Goal: Transaction & Acquisition: Download file/media

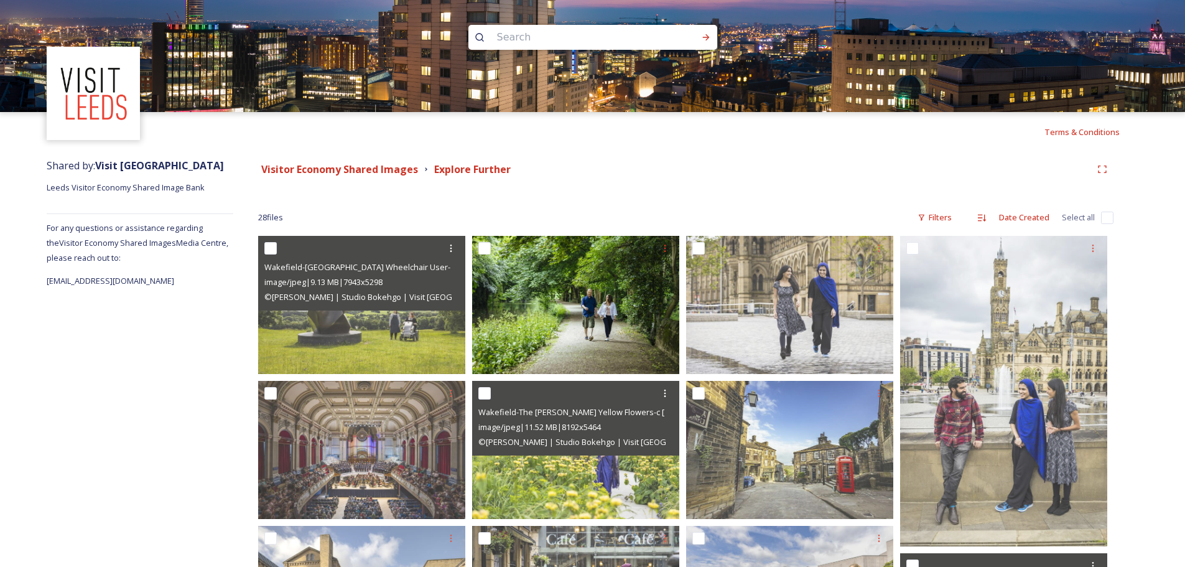
scroll to position [103, 0]
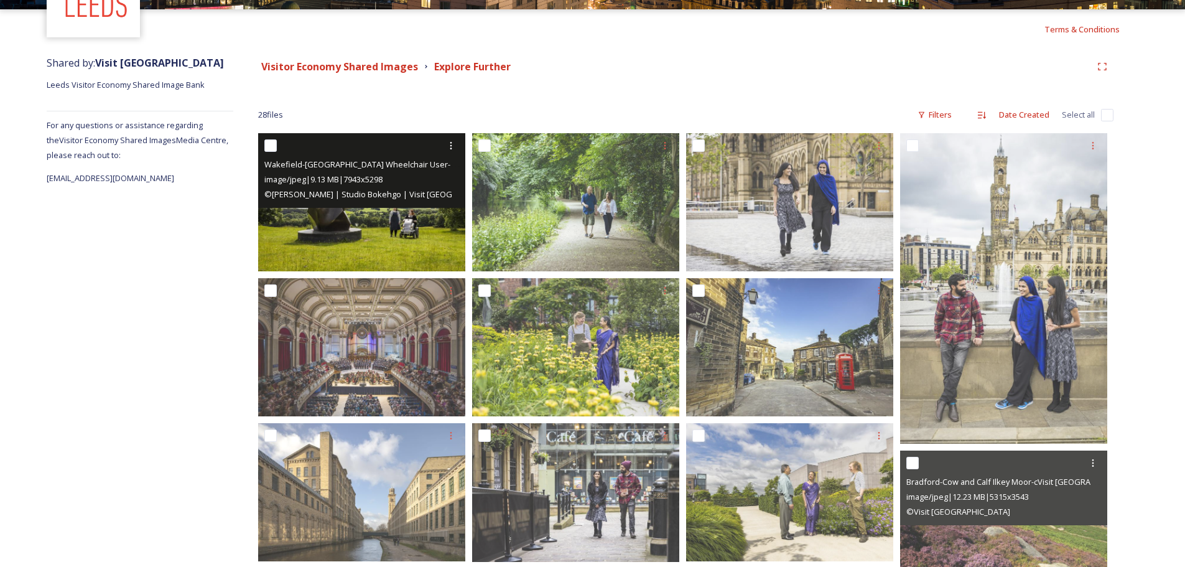
click at [323, 241] on img at bounding box center [361, 202] width 207 height 138
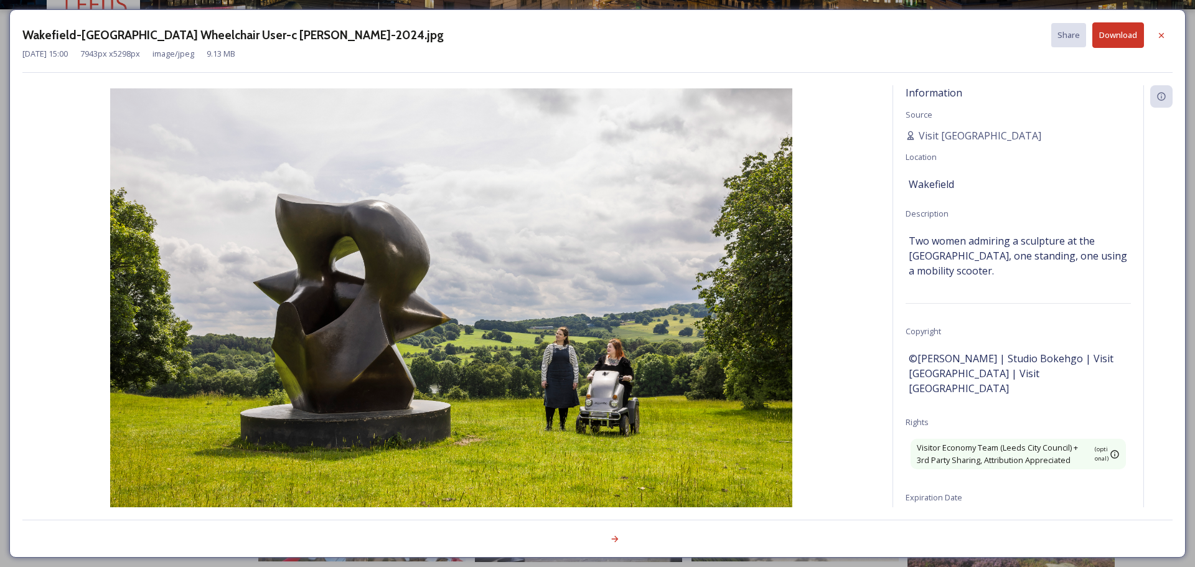
click at [1110, 43] on button "Download" at bounding box center [1118, 35] width 52 height 26
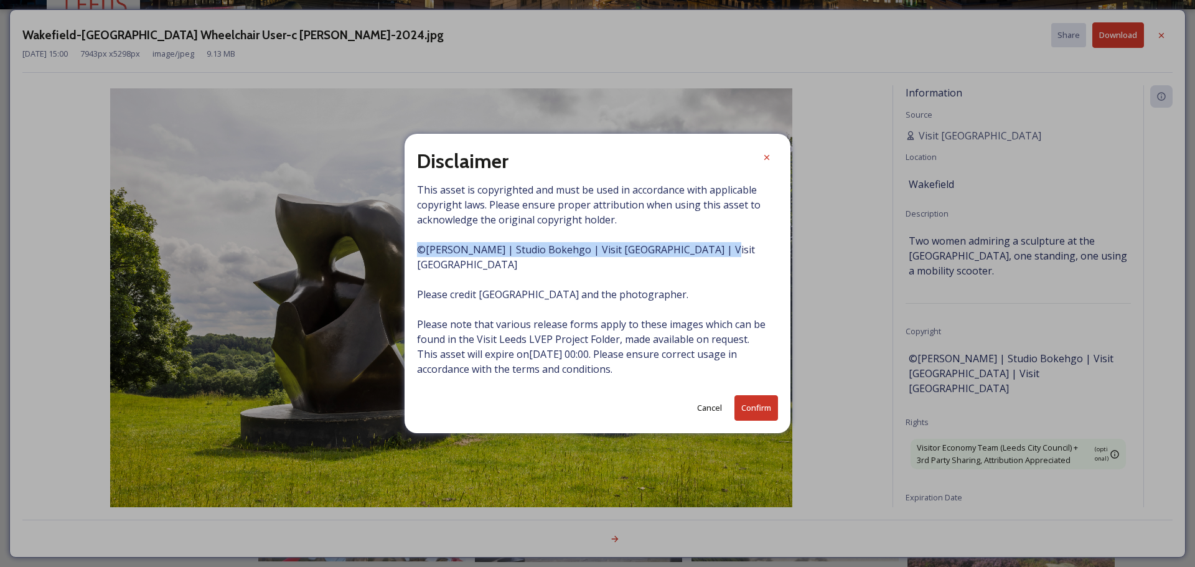
drag, startPoint x: 708, startPoint y: 258, endPoint x: 415, endPoint y: 255, distance: 293.1
click at [415, 255] on div "Disclaimer This asset is copyrighted and must be used in accordance with applic…" at bounding box center [597, 283] width 386 height 299
click at [594, 307] on span "This asset is copyrighted and must be used in accordance with applicable copyri…" at bounding box center [597, 279] width 361 height 194
drag, startPoint x: 710, startPoint y: 256, endPoint x: 415, endPoint y: 254, distance: 295.0
click at [415, 254] on div "Disclaimer This asset is copyrighted and must be used in accordance with applic…" at bounding box center [597, 283] width 386 height 299
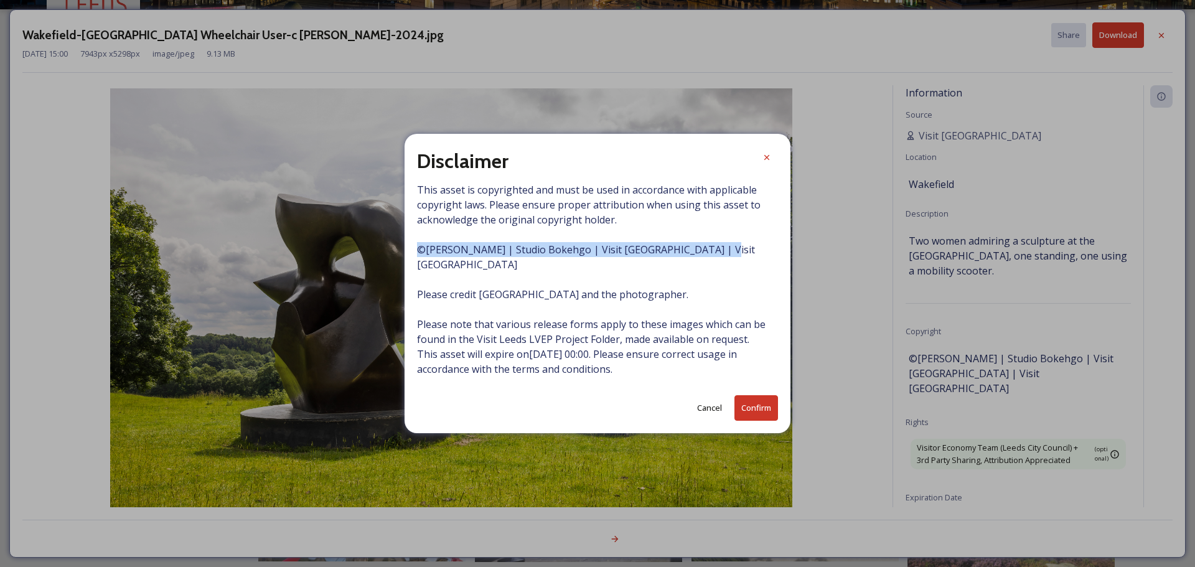
copy span "© [PERSON_NAME] | Studio Bokehgo | Visit [GEOGRAPHIC_DATA] | Visit [GEOGRAPHIC_…"
click at [760, 404] on button "Confirm" at bounding box center [756, 408] width 44 height 26
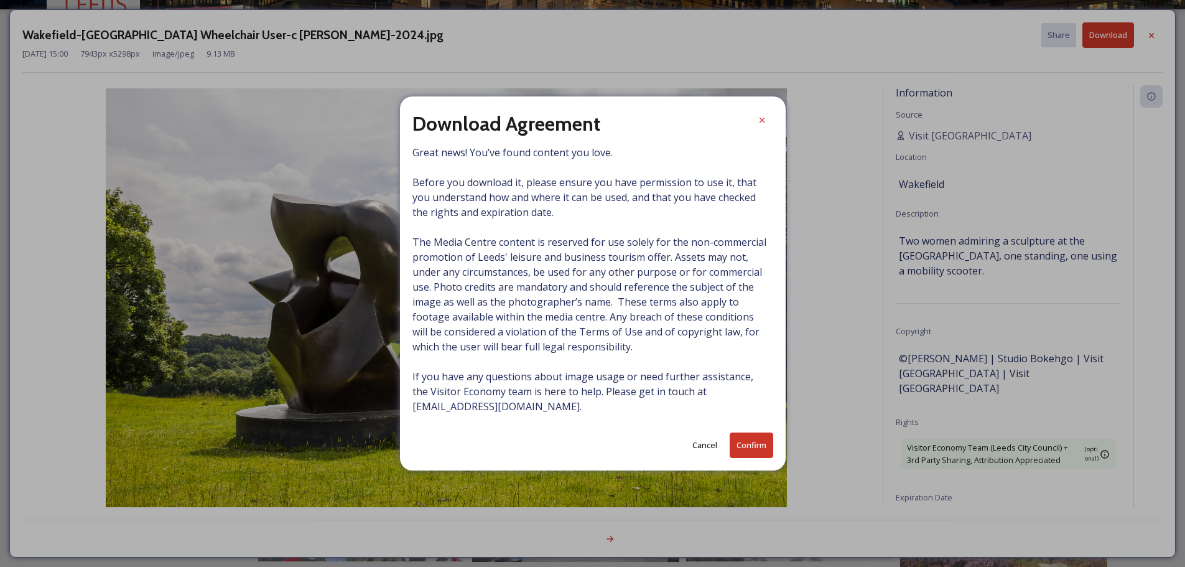
click at [761, 447] on button "Confirm" at bounding box center [752, 445] width 44 height 26
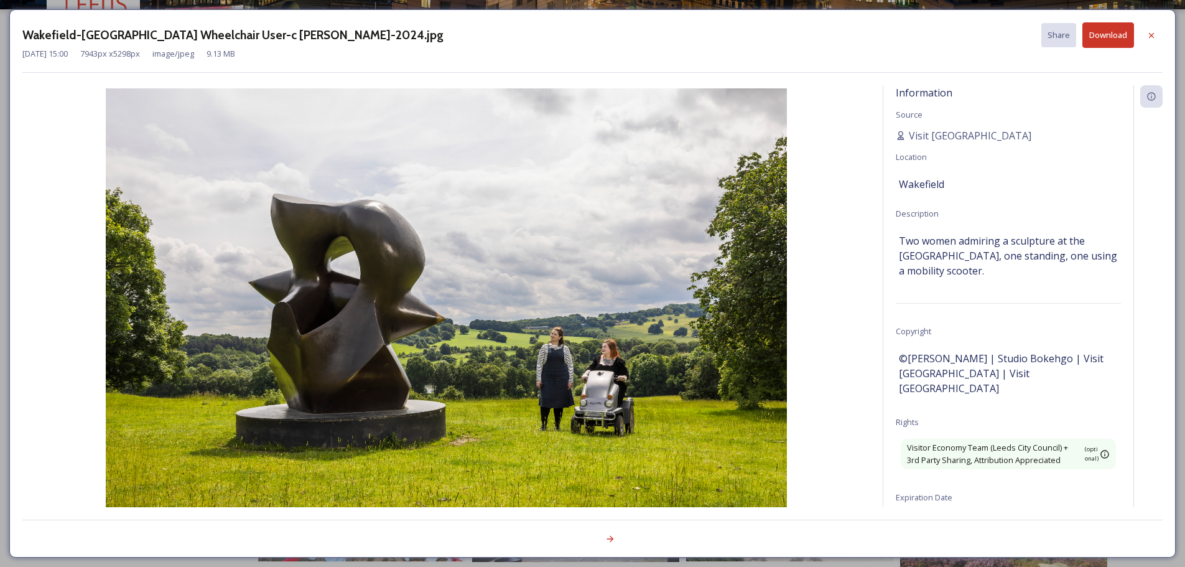
drag, startPoint x: 1021, startPoint y: 269, endPoint x: 897, endPoint y: 240, distance: 126.8
click at [897, 240] on div "Information Source Visit [GEOGRAPHIC_DATA] Location [GEOGRAPHIC_DATA] Descripti…" at bounding box center [1009, 312] width 250 height 455
copy span "Two women admiring a sculpture at the [GEOGRAPHIC_DATA], one standing, one usin…"
click at [1011, 292] on div "Information Source Visit [GEOGRAPHIC_DATA] Location [GEOGRAPHIC_DATA] Descripti…" at bounding box center [1009, 312] width 250 height 455
drag, startPoint x: 993, startPoint y: 373, endPoint x: 895, endPoint y: 357, distance: 99.0
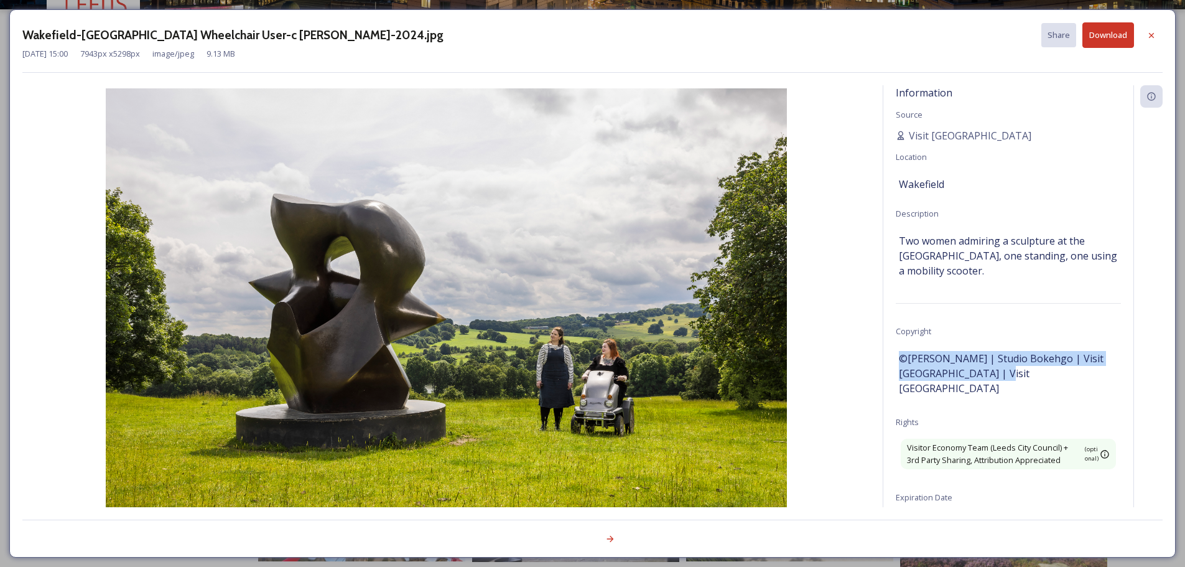
click at [895, 357] on div "Information Source Visit [GEOGRAPHIC_DATA] Location [GEOGRAPHIC_DATA] Descripti…" at bounding box center [1009, 312] width 250 height 455
copy span "©[PERSON_NAME] | Studio Bokehgo | Visit [GEOGRAPHIC_DATA] | Visit [GEOGRAPHIC_D…"
